Goal: Information Seeking & Learning: Learn about a topic

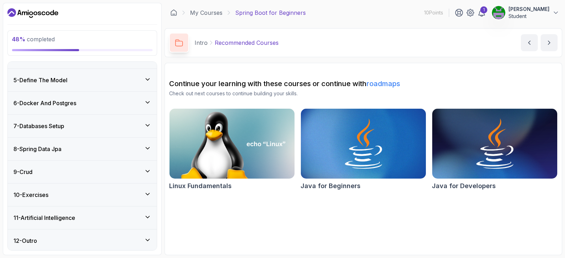
scroll to position [146, 0]
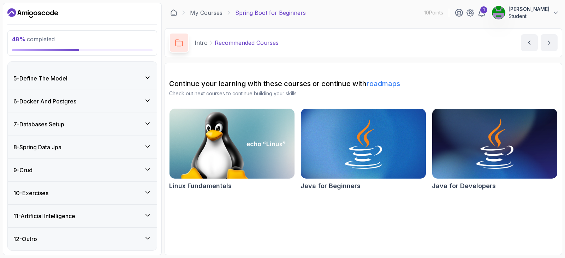
click at [70, 126] on div "7 - Databases Setup" at bounding box center [82, 124] width 138 height 8
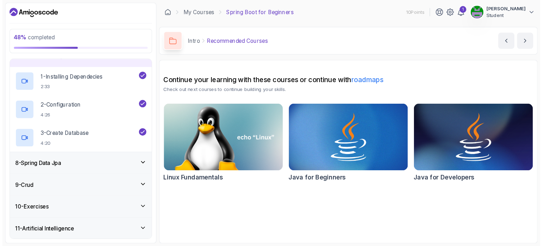
scroll to position [157, 0]
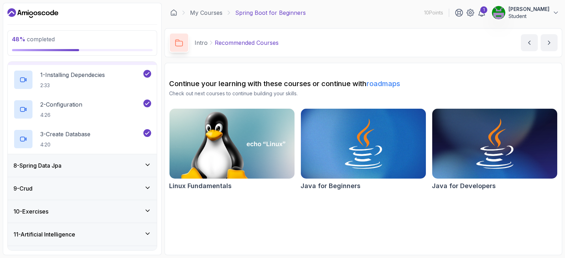
click at [76, 170] on div "8 - Spring Data Jpa" at bounding box center [82, 165] width 149 height 23
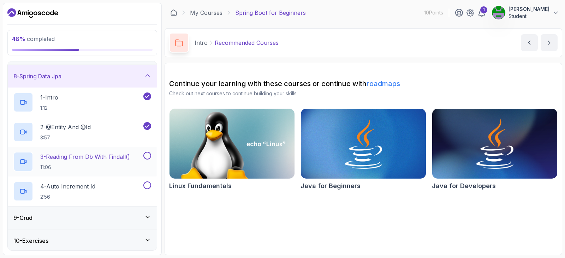
click at [100, 154] on p "3 - Reading From Db With Findall()" at bounding box center [85, 157] width 90 height 8
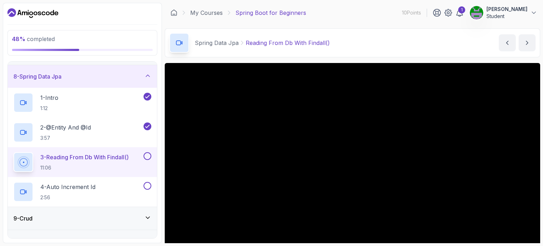
scroll to position [35, 0]
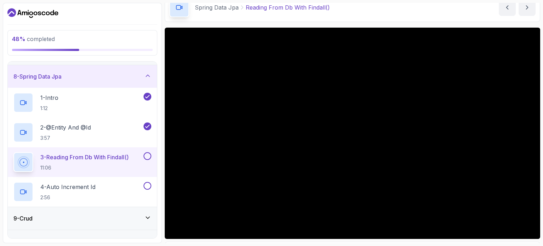
click at [102, 58] on div "7 - Databases Setup" at bounding box center [82, 53] width 138 height 8
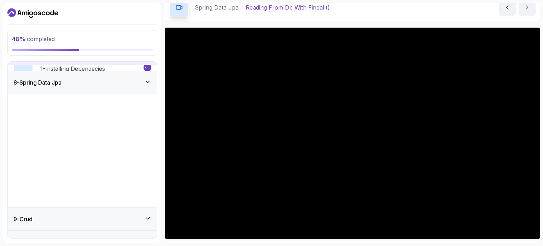
scroll to position [126, 0]
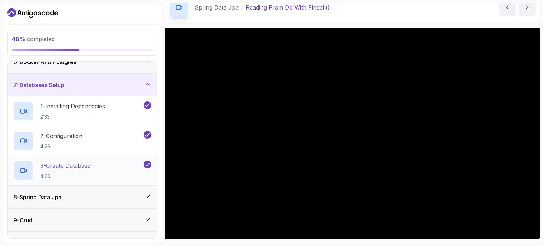
click at [90, 168] on p "3 - Create Database" at bounding box center [65, 165] width 50 height 8
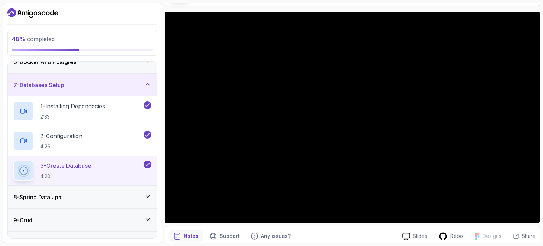
scroll to position [71, 0]
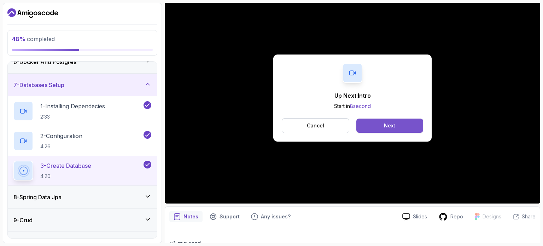
click at [391, 125] on div "Next" at bounding box center [389, 125] width 11 height 7
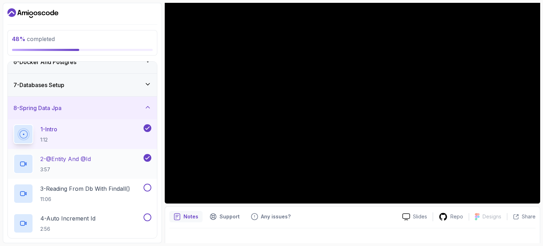
click at [112, 162] on div "2 - @Entity And @Id 3:57" at bounding box center [77, 164] width 129 height 20
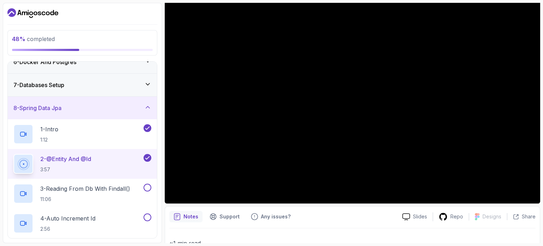
click at [365, 216] on div "Notes Support Any issues?" at bounding box center [282, 216] width 227 height 11
click at [99, 185] on p "3 - Reading From Db With Findall()" at bounding box center [85, 188] width 90 height 8
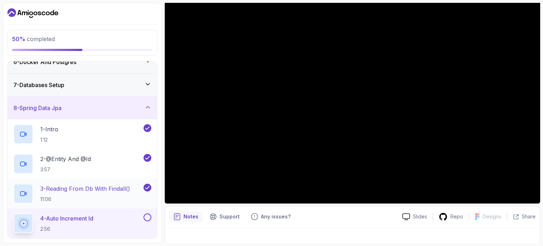
click at [104, 199] on p "11:06" at bounding box center [85, 198] width 90 height 7
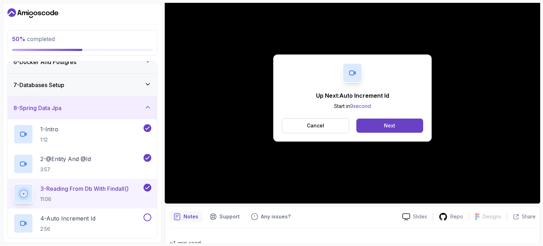
click at [335, 126] on button "Cancel" at bounding box center [316, 125] width 68 height 15
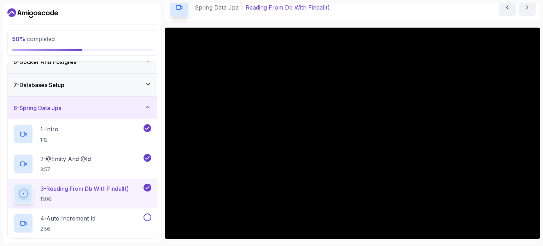
scroll to position [196, 0]
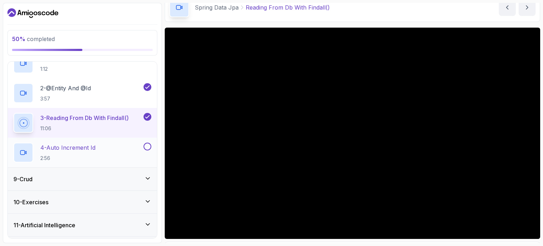
click at [95, 147] on p "4 - Auto Increment Id" at bounding box center [67, 147] width 55 height 8
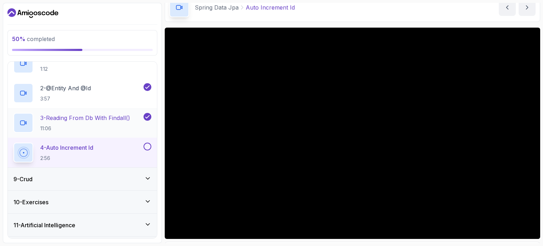
click at [106, 115] on p "3 - Reading From Db With Findall()" at bounding box center [85, 117] width 90 height 8
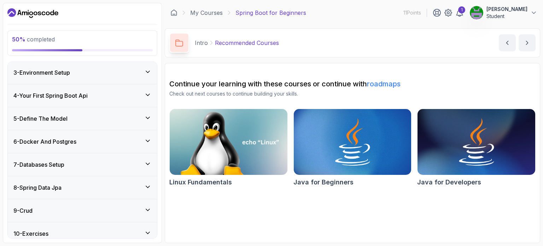
click at [84, 162] on div "7 - Databases Setup" at bounding box center [82, 164] width 138 height 8
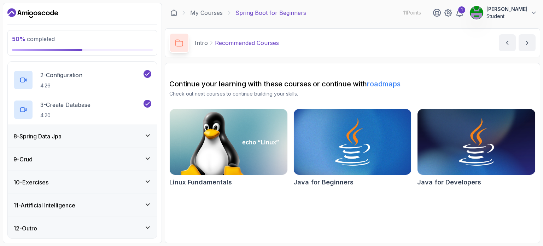
click at [91, 130] on div "8 - Spring Data Jpa" at bounding box center [82, 136] width 149 height 23
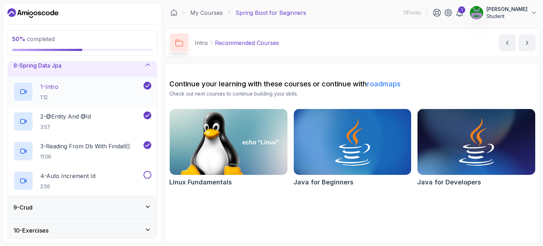
scroll to position [168, 0]
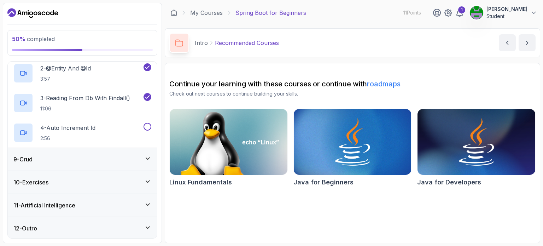
click at [90, 168] on div "9 - Crud" at bounding box center [82, 159] width 149 height 23
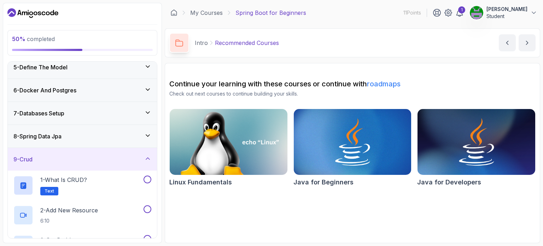
scroll to position [187, 0]
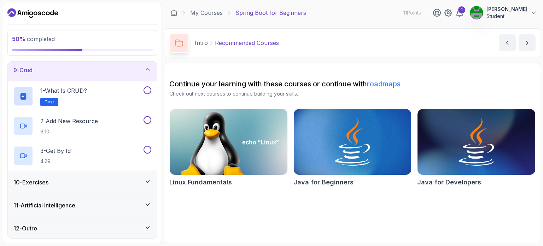
click at [91, 178] on div "10 - Exercises" at bounding box center [82, 182] width 138 height 8
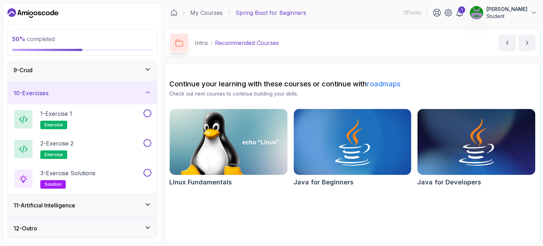
click at [106, 199] on div "11 - Artificial Intelligence" at bounding box center [82, 205] width 149 height 23
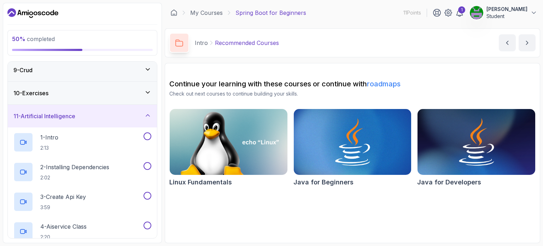
click at [104, 112] on div "11 - Artificial Intelligence" at bounding box center [82, 116] width 138 height 8
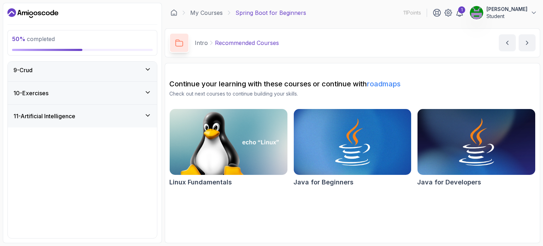
scroll to position [98, 0]
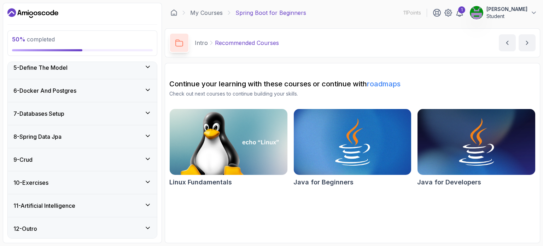
click at [84, 132] on div "8 - Spring Data Jpa" at bounding box center [82, 136] width 138 height 8
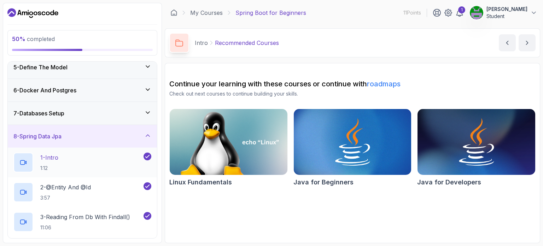
scroll to position [204, 0]
